Goal: Information Seeking & Learning: Learn about a topic

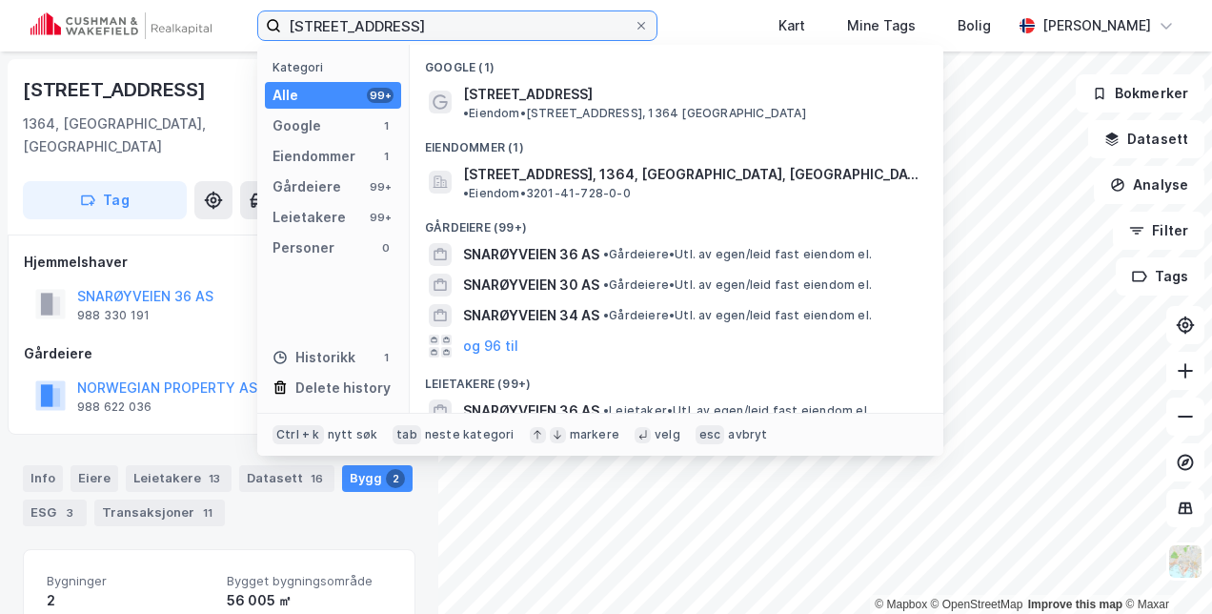
drag, startPoint x: 406, startPoint y: 25, endPoint x: 194, endPoint y: 22, distance: 211.6
click at [194, 22] on div "snarøyveien 36 Kategori Alle 99+ Google 1 Eiendommer 1 Gårdeiere 99+ Leietakere…" at bounding box center [606, 25] width 1212 height 51
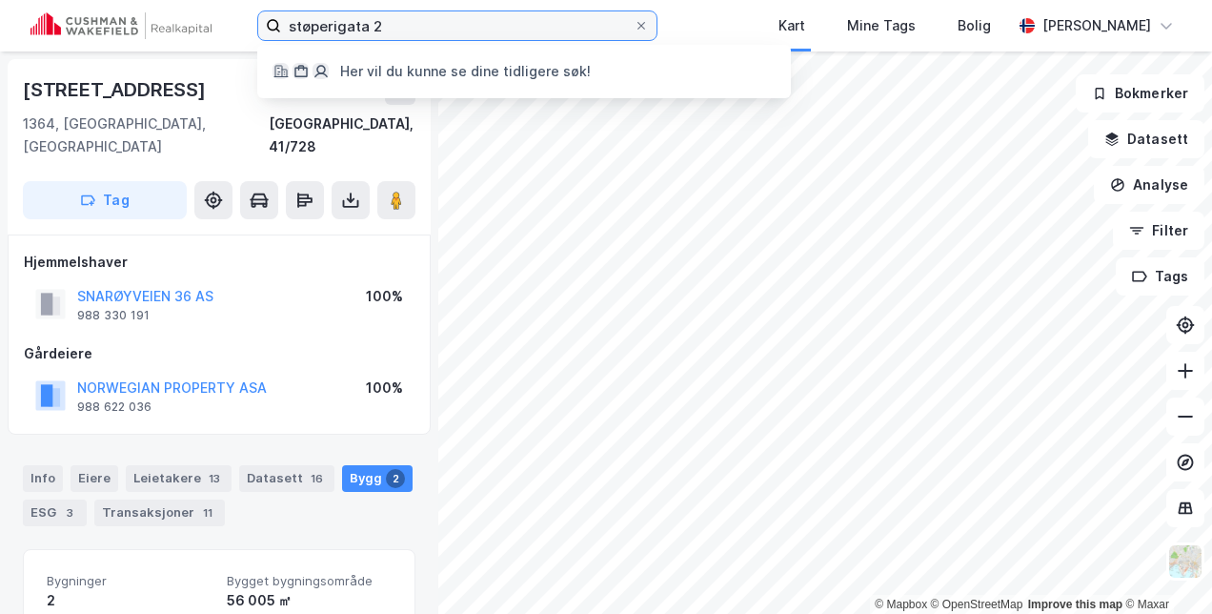
type input "støperigata 2"
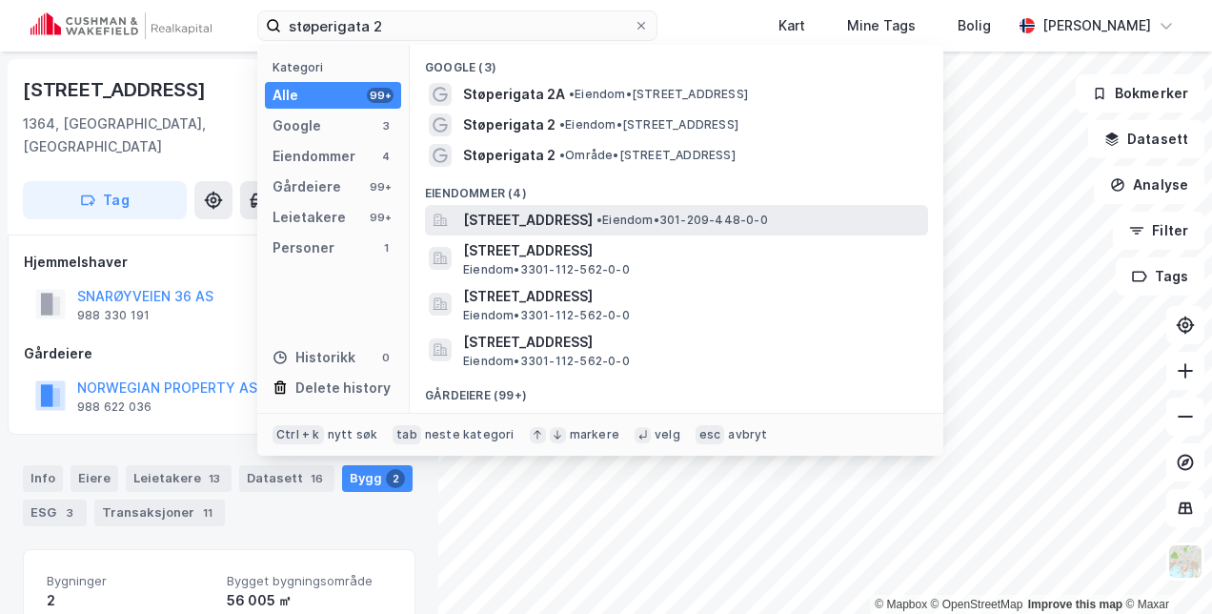
click at [575, 211] on span "[STREET_ADDRESS]" at bounding box center [528, 220] width 130 height 23
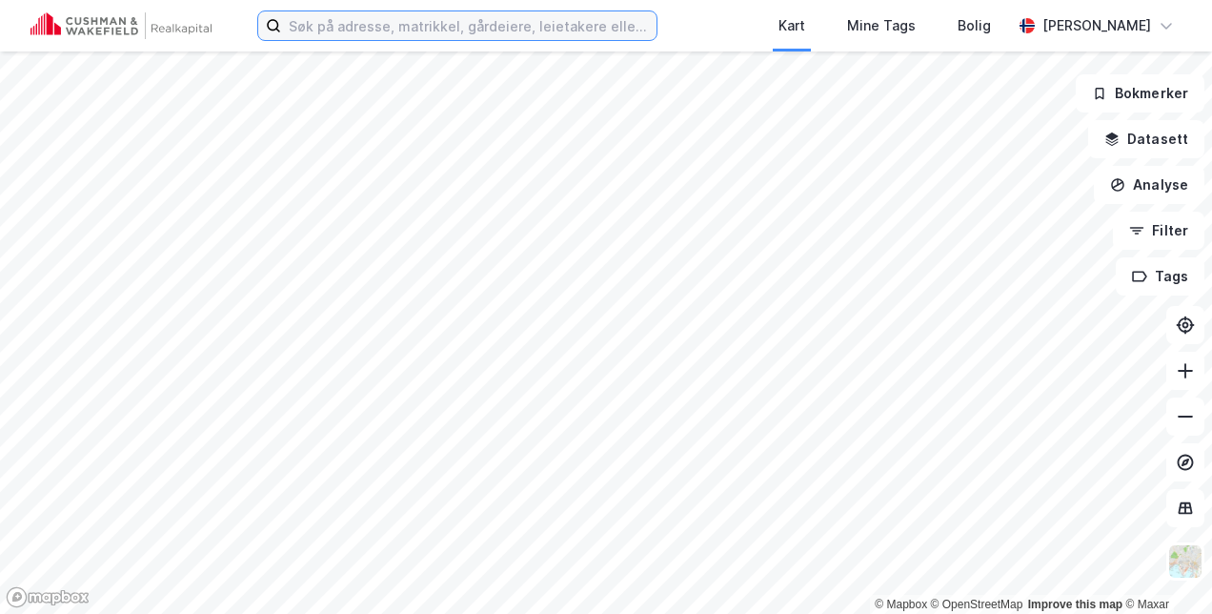
click at [406, 30] on input at bounding box center [469, 25] width 376 height 29
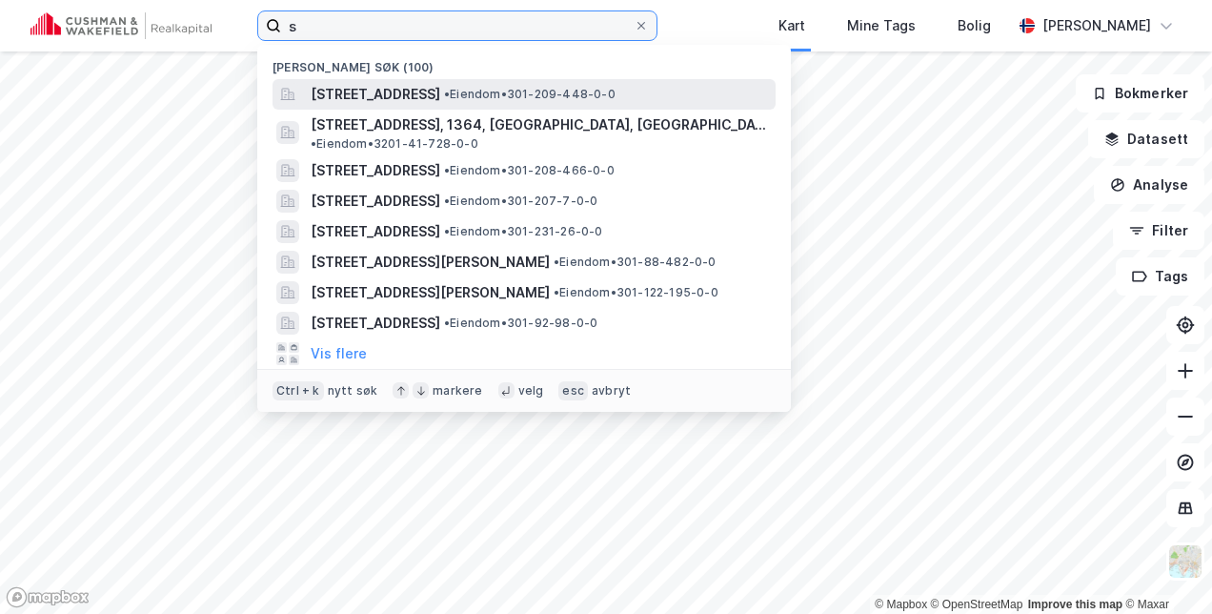
type input "s"
click at [364, 84] on span "[STREET_ADDRESS]" at bounding box center [376, 94] width 130 height 23
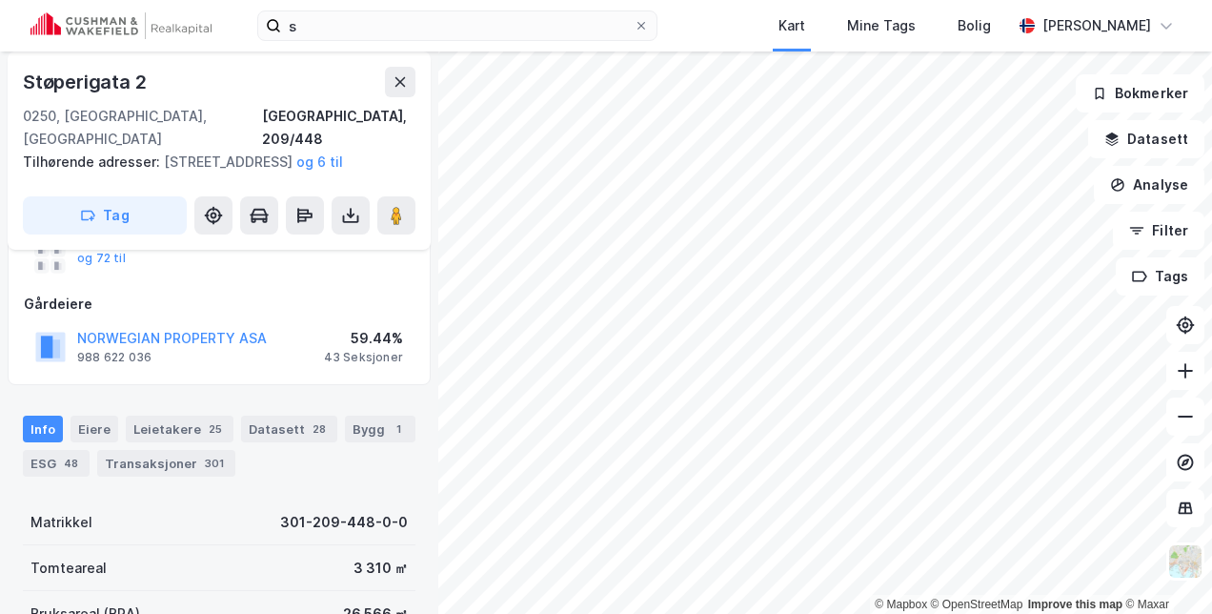
scroll to position [202, 0]
click at [179, 432] on div "Leietakere 25" at bounding box center [180, 428] width 108 height 27
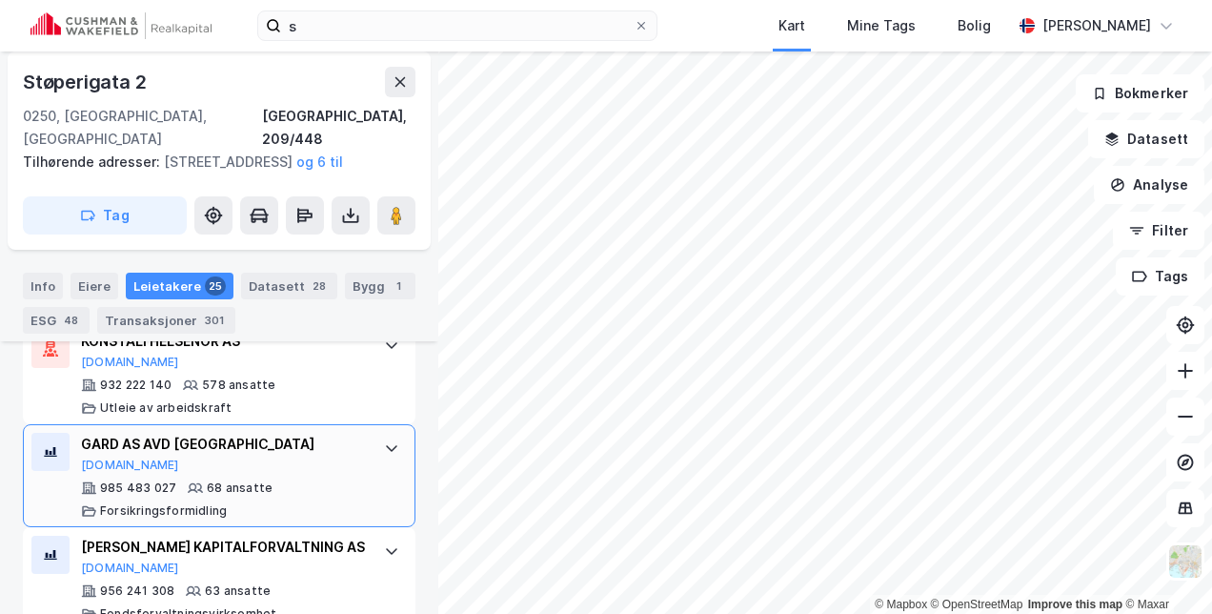
scroll to position [732, 0]
